Goal: Task Accomplishment & Management: Manage account settings

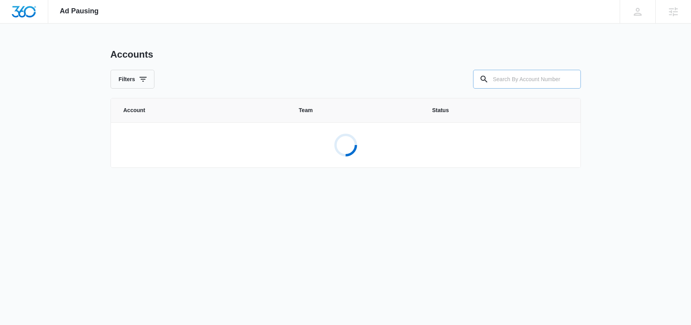
click at [529, 80] on input "text" at bounding box center [527, 79] width 108 height 19
type input "M50500"
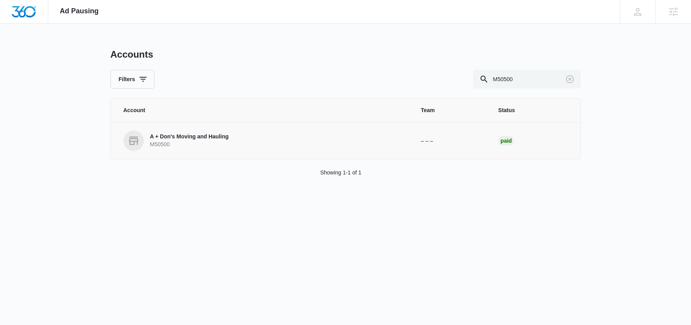
click at [206, 135] on p "A + Don's Moving and Hauling" at bounding box center [189, 137] width 79 height 8
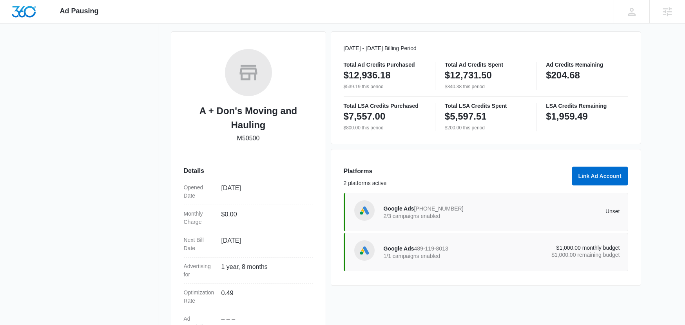
scroll to position [124, 0]
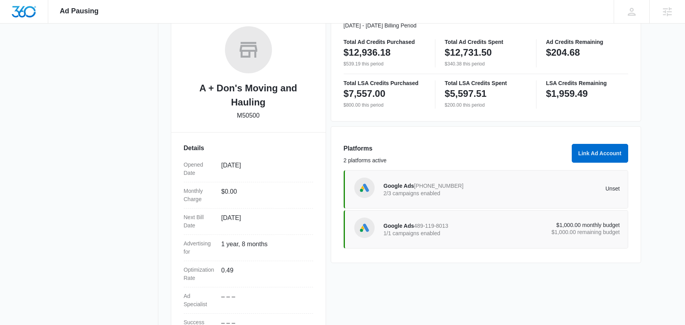
click at [472, 228] on div "Google Ads 489-119-8013 1/1 campaigns enabled" at bounding box center [442, 229] width 118 height 16
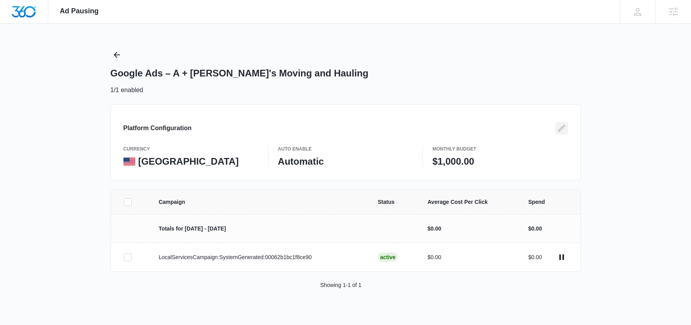
click at [560, 128] on icon "Edit" at bounding box center [561, 127] width 9 height 9
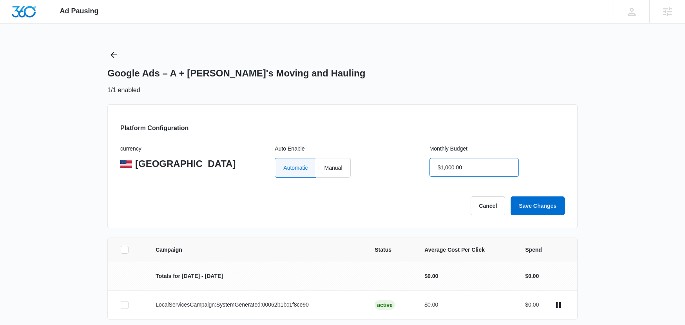
click at [442, 168] on input "$1,000.00" at bounding box center [473, 167] width 89 height 19
click at [442, 167] on input "$1,000.00" at bounding box center [473, 167] width 89 height 19
type input "$2,000.00"
click at [531, 159] on div "Monthly Budget $2,000.00" at bounding box center [496, 166] width 135 height 42
click at [532, 200] on button "Save Changes" at bounding box center [537, 205] width 54 height 19
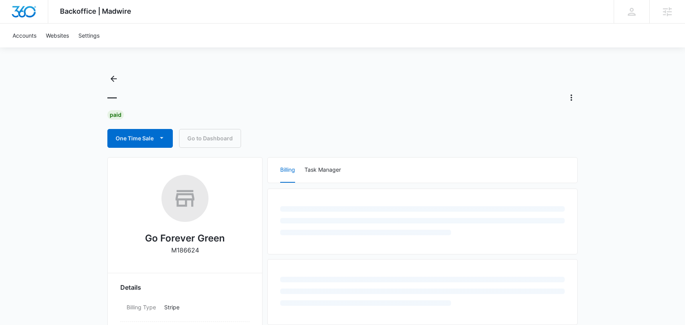
scroll to position [149, 0]
